Goal: Book appointment/travel/reservation

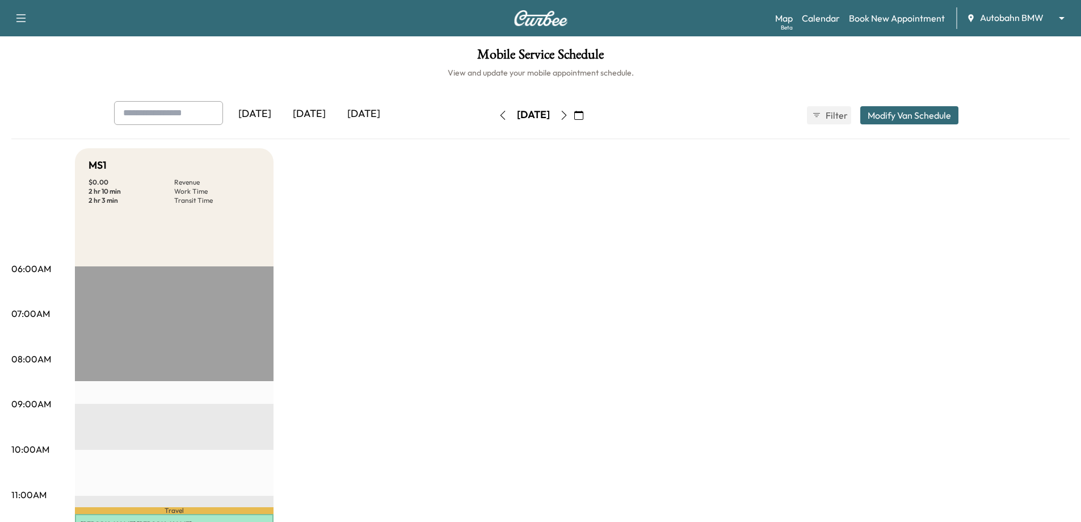
click at [583, 116] on icon "button" at bounding box center [578, 115] width 9 height 9
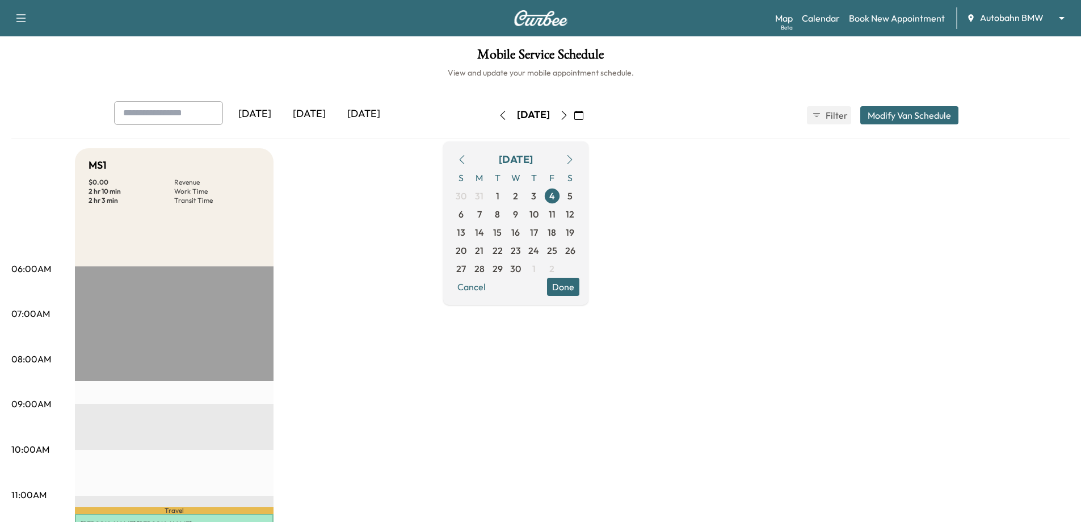
click at [574, 159] on icon "button" at bounding box center [569, 159] width 9 height 9
click at [569, 112] on icon "button" at bounding box center [564, 115] width 9 height 9
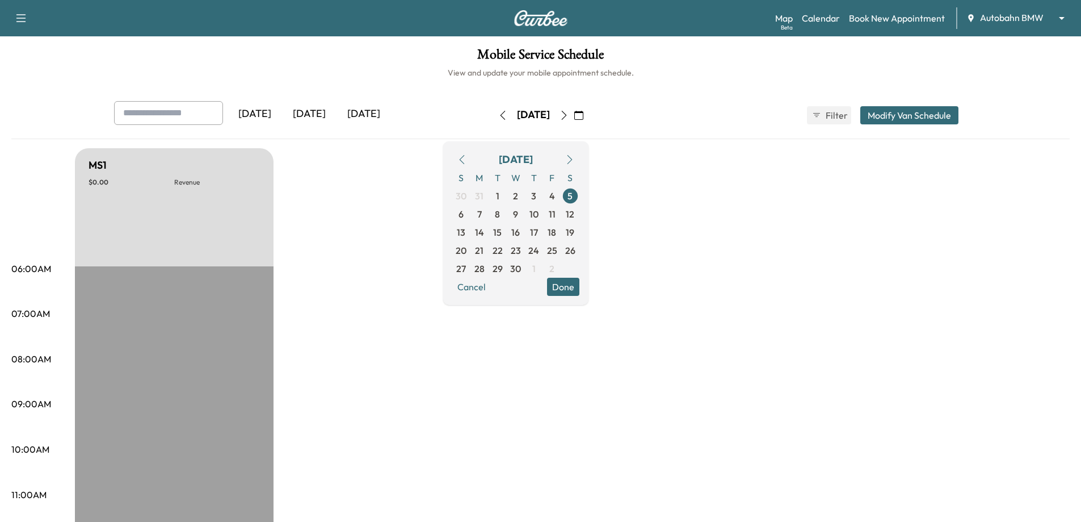
click at [566, 112] on icon "button" at bounding box center [563, 115] width 5 height 9
click at [574, 156] on icon "button" at bounding box center [569, 159] width 9 height 9
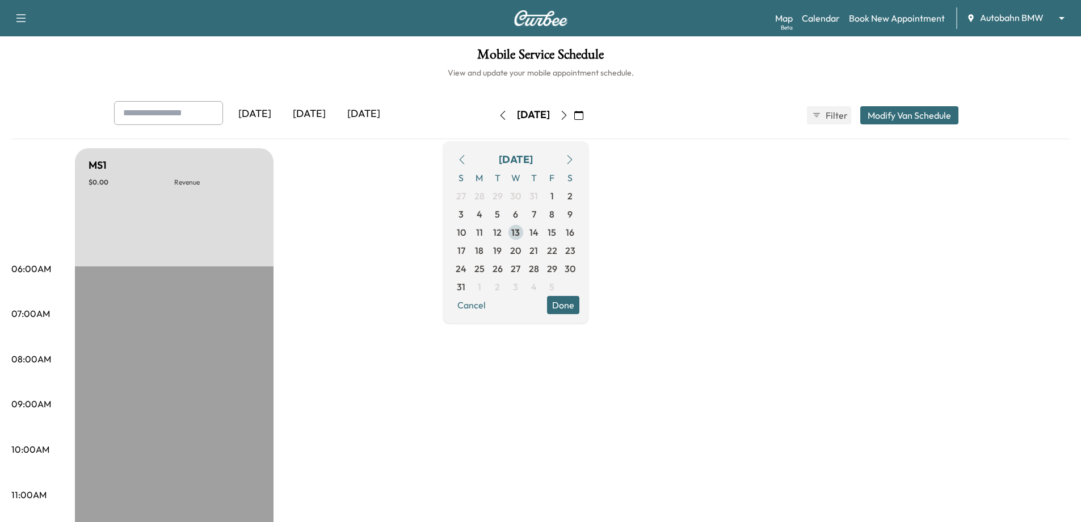
click at [525, 224] on span "13" at bounding box center [516, 232] width 18 height 18
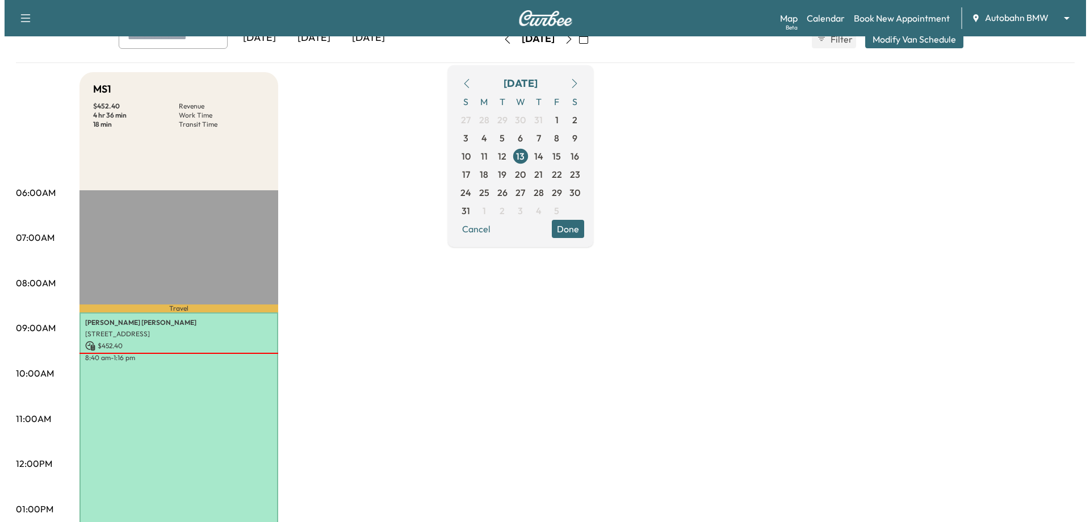
scroll to position [170, 0]
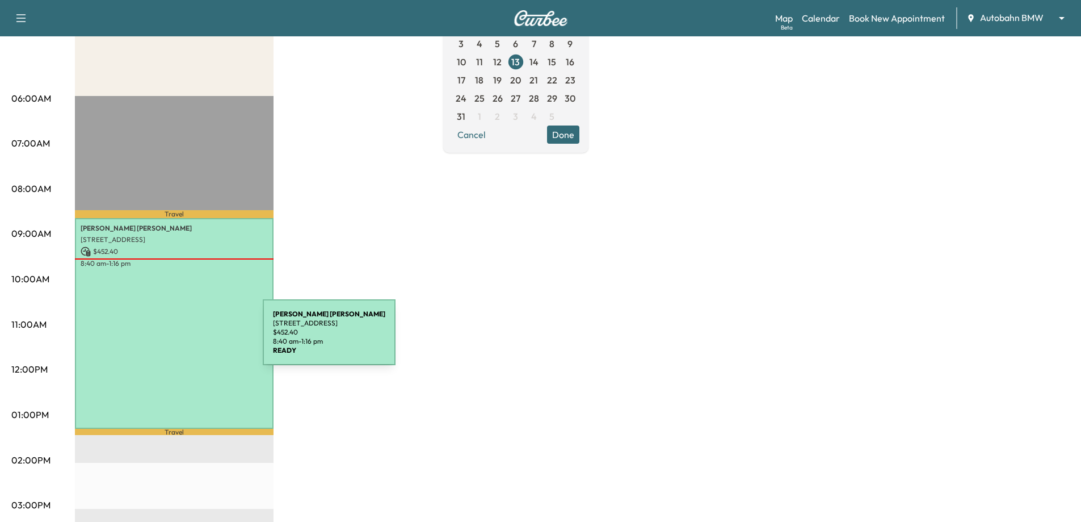
click at [177, 336] on div "[PERSON_NAME] [STREET_ADDRESS] $ 452.40 8:40 am - 1:16 pm" at bounding box center [174, 323] width 199 height 211
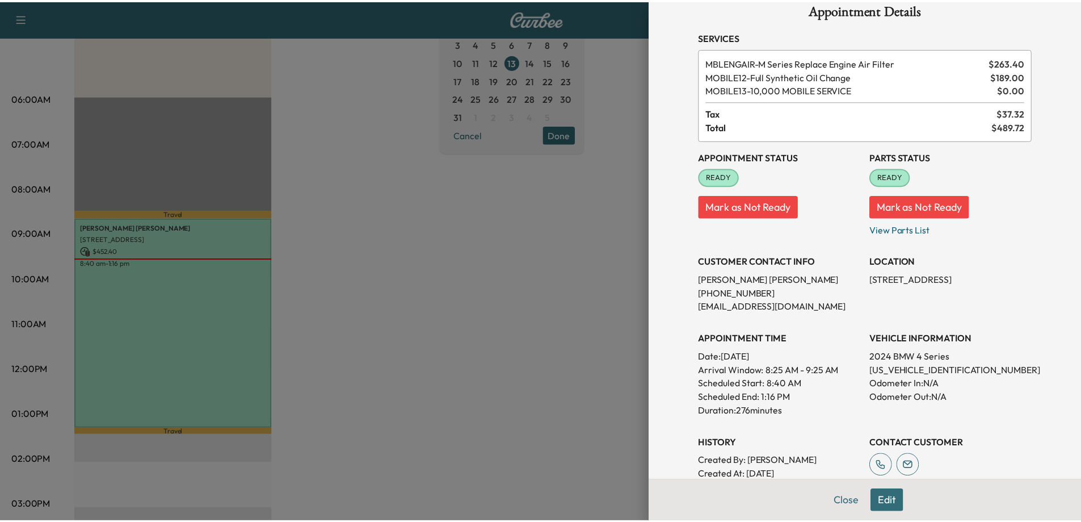
scroll to position [0, 0]
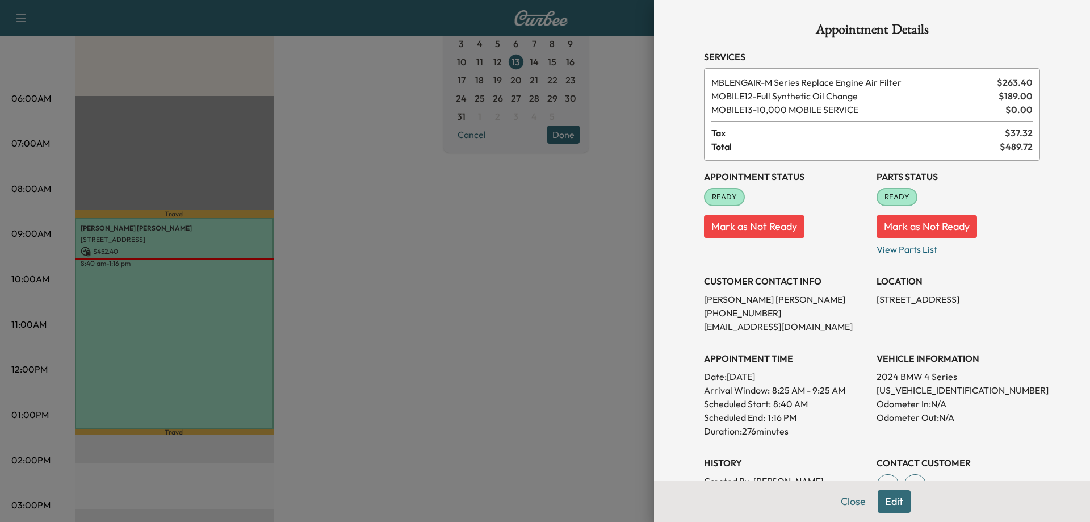
click at [434, 245] on div at bounding box center [545, 261] width 1090 height 522
